Goal: Task Accomplishment & Management: Use online tool/utility

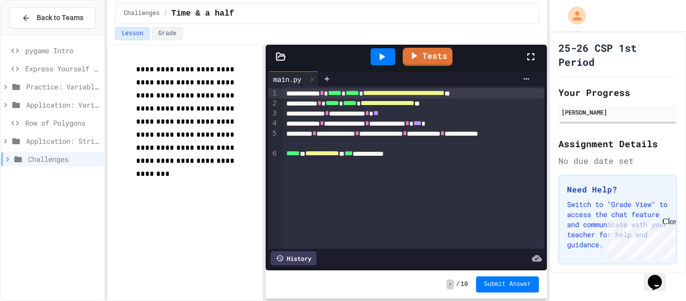
click at [55, 119] on span "Row of Polygons" at bounding box center [62, 122] width 75 height 11
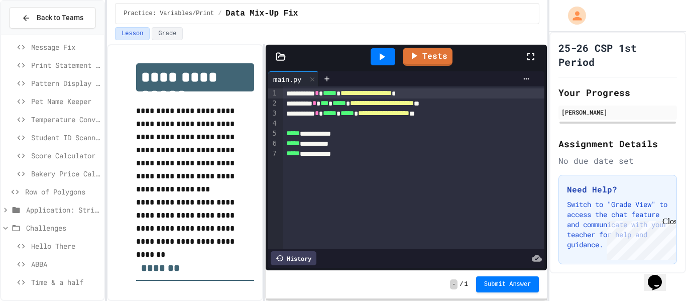
scroll to position [115, 0]
click at [62, 192] on span "Row of Polygons" at bounding box center [62, 188] width 75 height 11
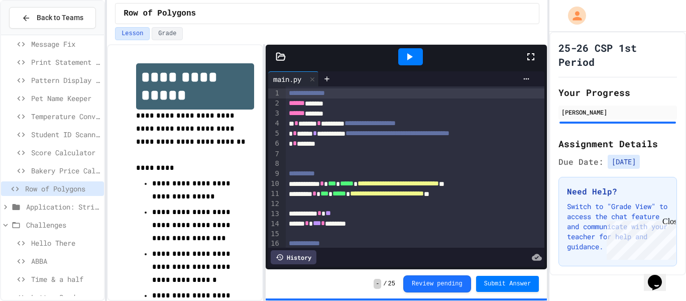
click at [64, 171] on span "Bakery Price Calculator" at bounding box center [65, 170] width 69 height 11
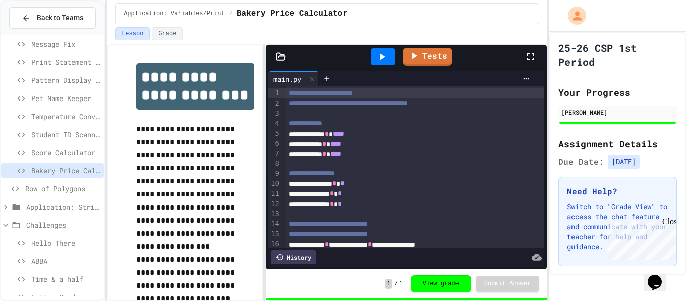
click at [59, 187] on span "Row of Polygons" at bounding box center [62, 188] width 75 height 11
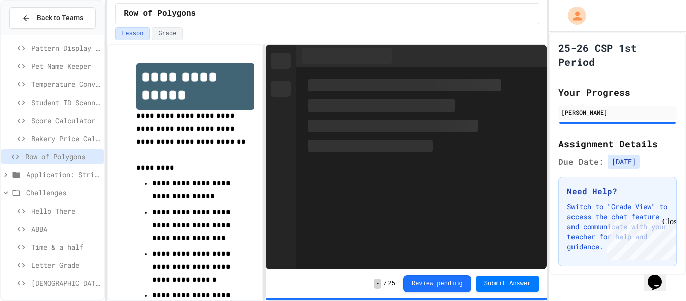
scroll to position [153, 0]
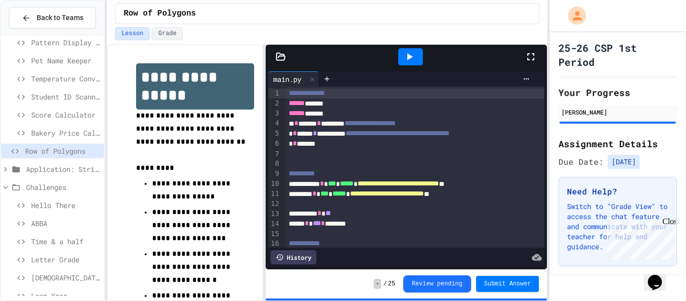
click at [58, 198] on div "Hello There" at bounding box center [52, 205] width 103 height 15
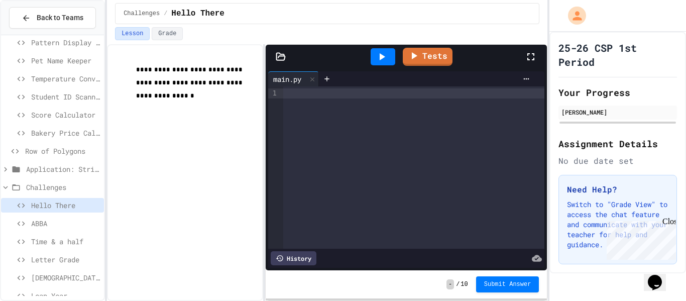
click at [64, 152] on span "Row of Polygons" at bounding box center [62, 151] width 75 height 11
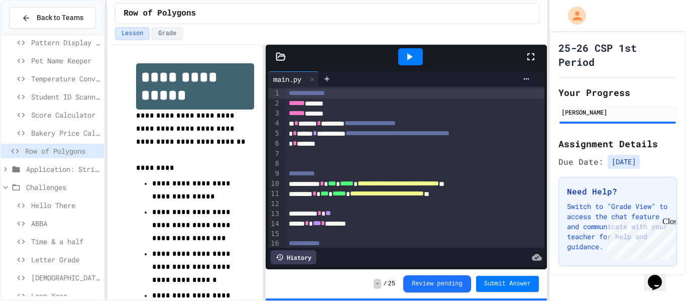
click at [403, 60] on icon at bounding box center [409, 57] width 12 height 12
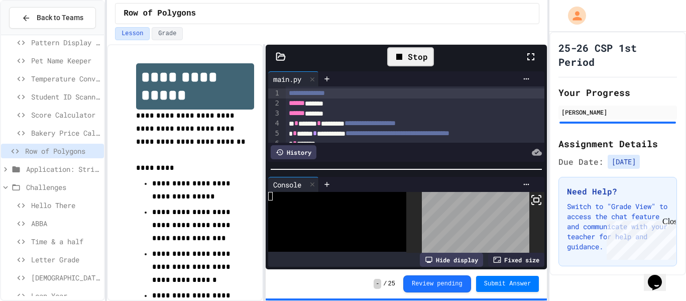
click at [334, 231] on div at bounding box center [331, 230] width 127 height 9
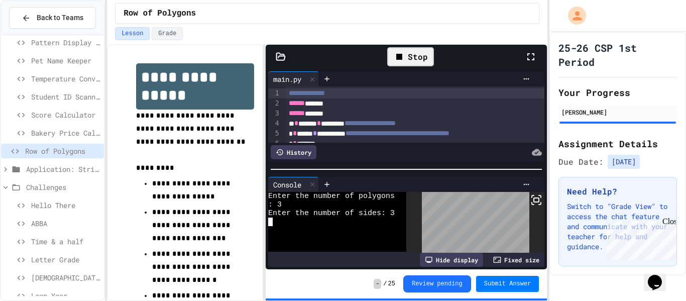
click at [534, 200] on rect at bounding box center [536, 200] width 5 height 4
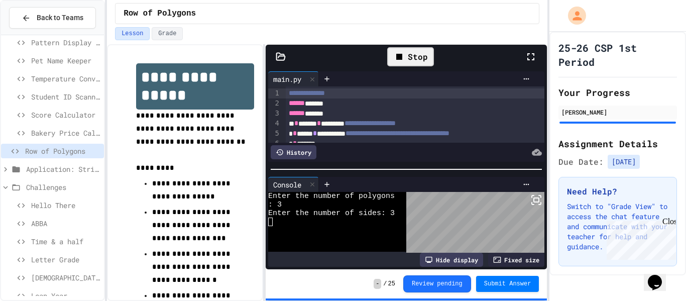
click at [414, 55] on div "Stop" at bounding box center [410, 56] width 47 height 19
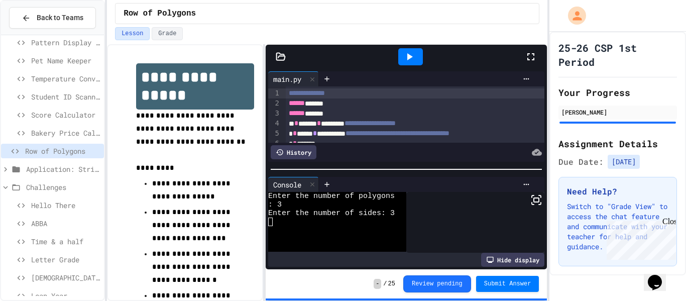
click at [414, 55] on icon at bounding box center [409, 57] width 12 height 12
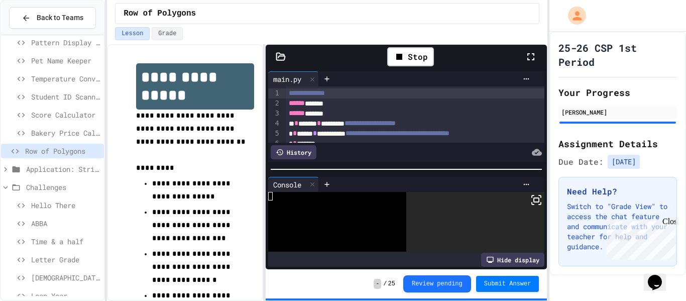
click at [326, 217] on div at bounding box center [331, 221] width 127 height 9
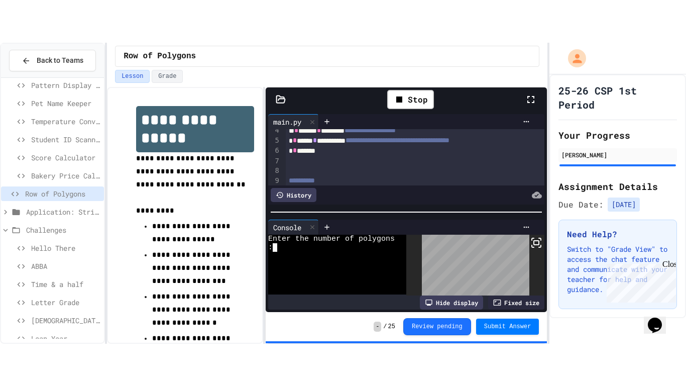
scroll to position [43, 0]
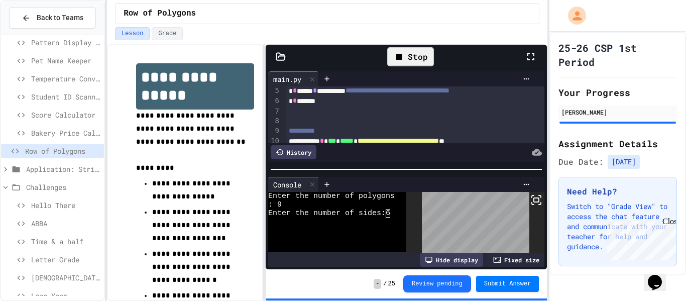
click at [398, 60] on icon at bounding box center [399, 57] width 12 height 12
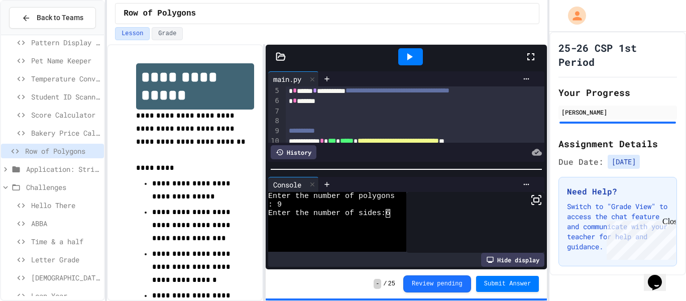
click at [404, 61] on icon at bounding box center [409, 57] width 12 height 12
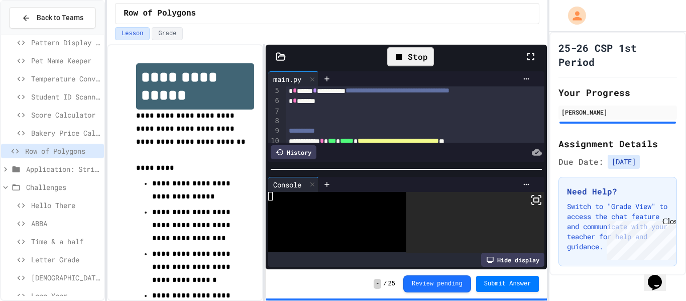
click at [368, 241] on div at bounding box center [331, 238] width 127 height 9
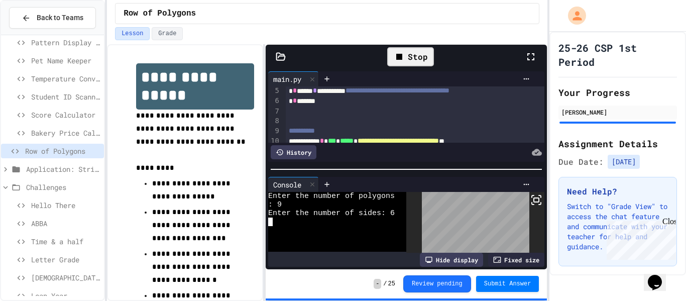
click at [534, 199] on rect at bounding box center [536, 200] width 5 height 4
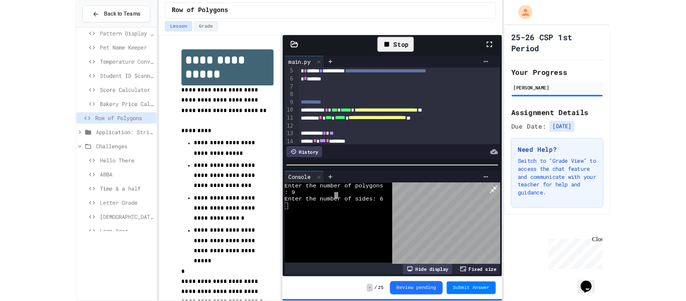
scroll to position [100, 0]
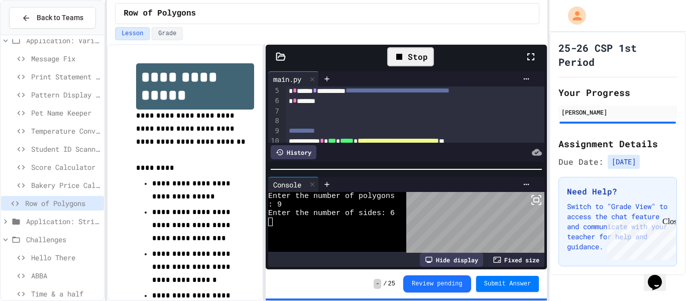
click at [401, 53] on icon at bounding box center [399, 57] width 12 height 12
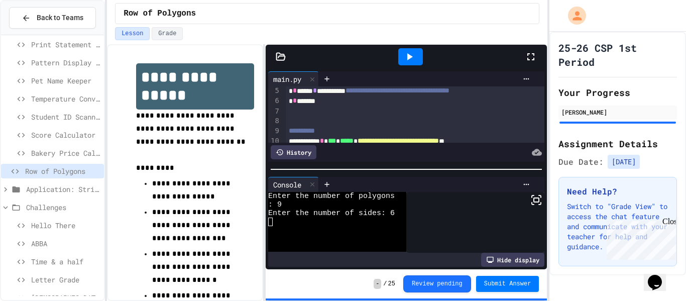
scroll to position [133, 0]
click at [54, 262] on span "Time & a half" at bounding box center [65, 261] width 69 height 11
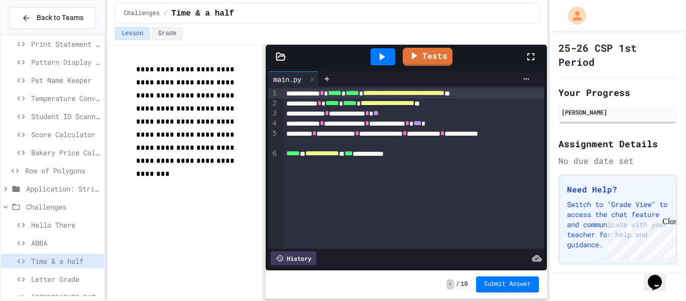
click at [381, 56] on icon at bounding box center [383, 56] width 6 height 7
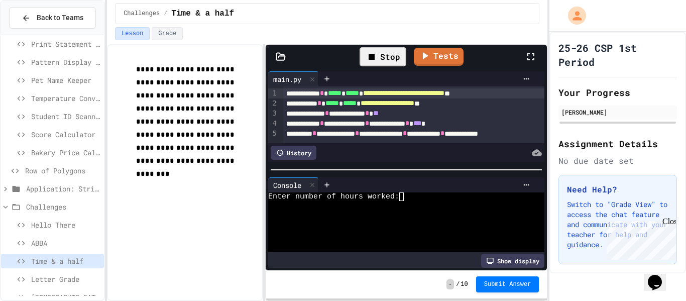
click at [331, 216] on div at bounding box center [401, 213] width 267 height 9
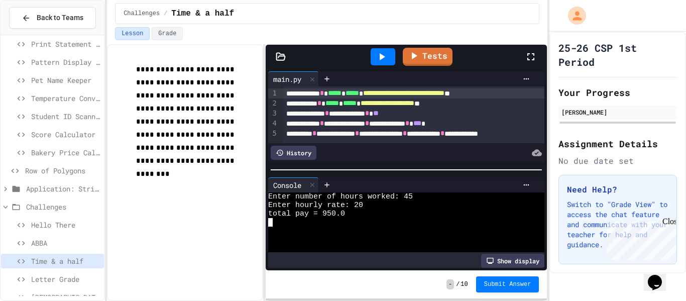
click at [388, 50] on div at bounding box center [382, 56] width 25 height 17
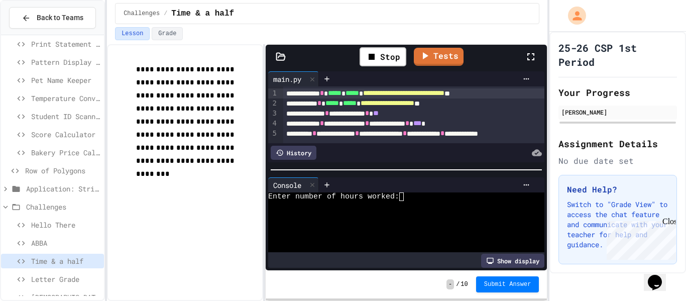
click at [337, 233] on div at bounding box center [401, 230] width 267 height 9
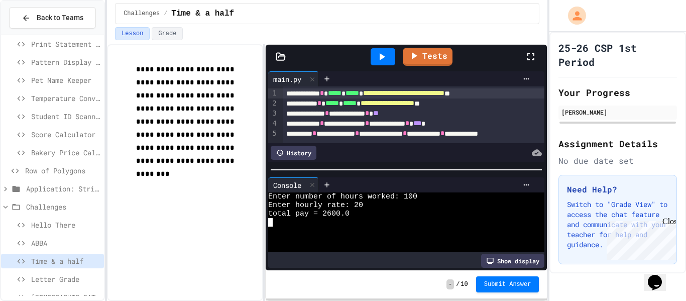
scroll to position [18, 0]
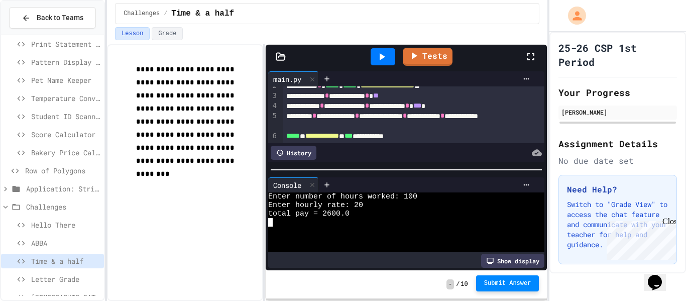
click at [507, 285] on span "Submit Answer" at bounding box center [507, 283] width 47 height 8
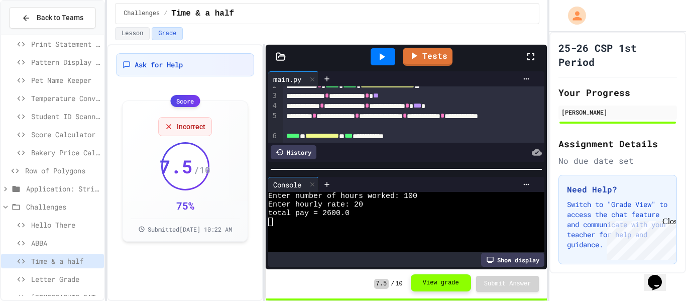
click at [432, 285] on button "View grade" at bounding box center [441, 282] width 60 height 17
click at [417, 60] on icon at bounding box center [414, 54] width 12 height 13
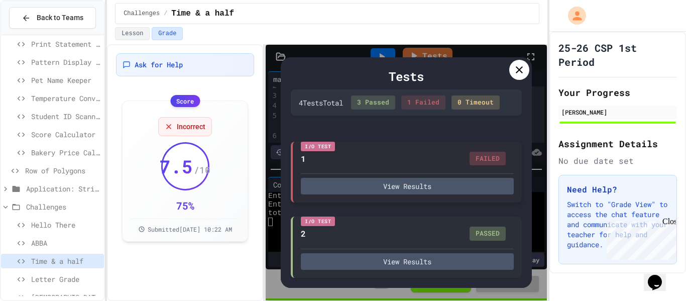
scroll to position [14, 0]
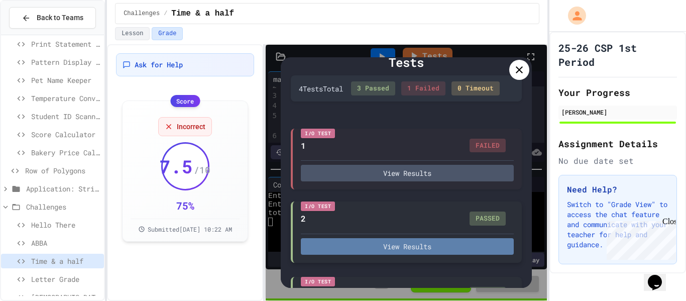
click at [359, 246] on button "View Results" at bounding box center [407, 246] width 213 height 17
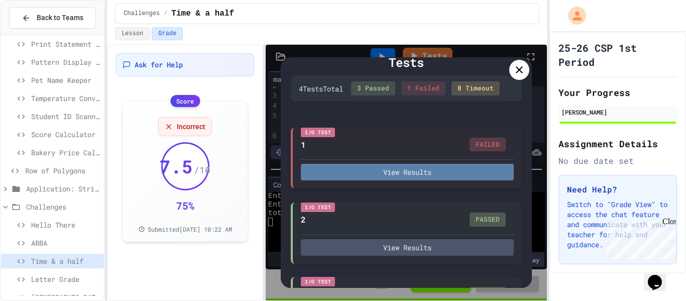
click at [448, 176] on button "View Results" at bounding box center [407, 172] width 213 height 17
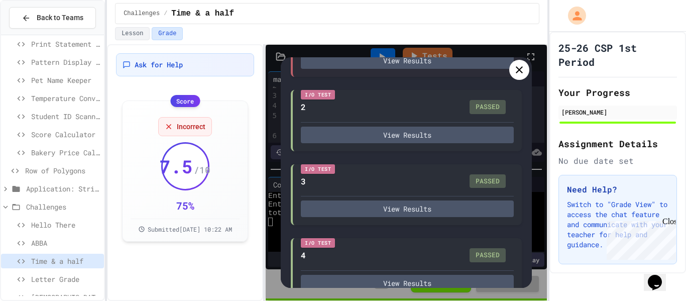
scroll to position [146, 0]
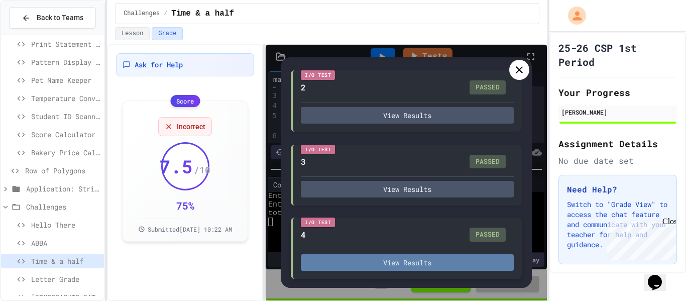
click at [415, 265] on button "View Results" at bounding box center [407, 262] width 213 height 17
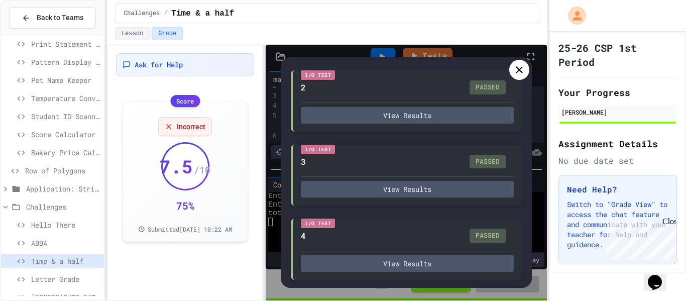
click at [523, 70] on icon at bounding box center [519, 70] width 12 height 12
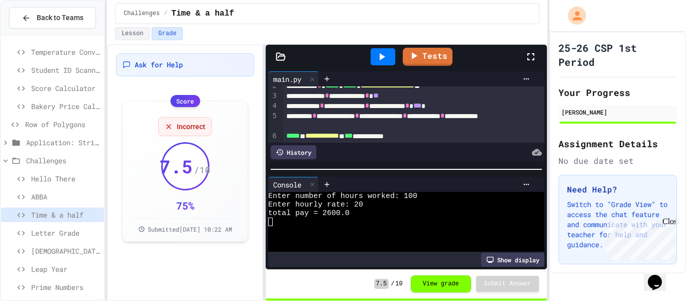
scroll to position [185, 0]
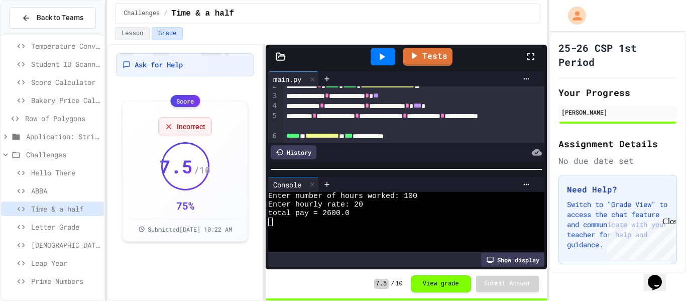
click at [63, 118] on span "Row of Polygons" at bounding box center [62, 118] width 75 height 11
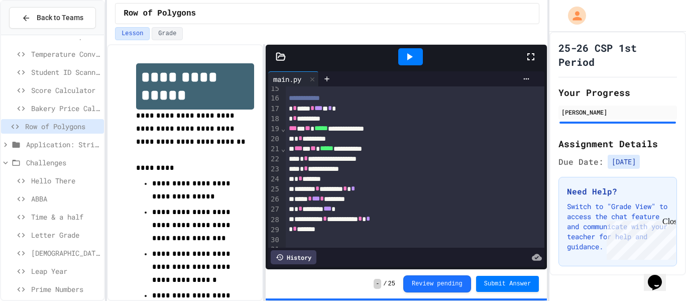
scroll to position [145, 0]
